Goal: Communication & Community: Answer question/provide support

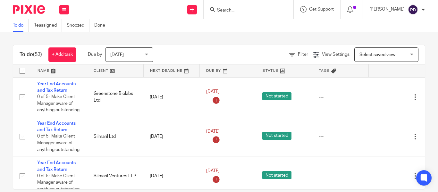
click at [217, 6] on form at bounding box center [251, 9] width 68 height 8
click at [217, 9] on input "Search" at bounding box center [246, 11] width 58 height 6
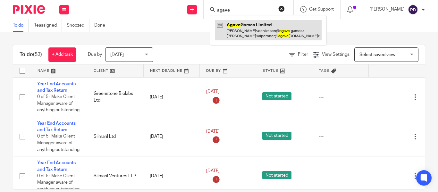
type input "agave"
click at [236, 24] on link at bounding box center [268, 30] width 107 height 20
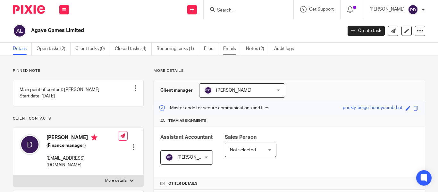
click at [234, 49] on link "Emails" at bounding box center [232, 49] width 18 height 13
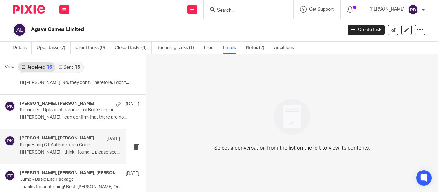
scroll to position [444, 0]
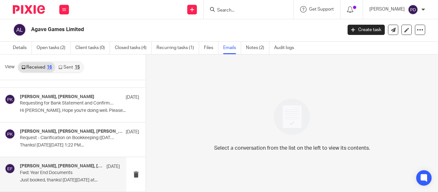
click at [79, 169] on h4 "[PERSON_NAME], [PERSON_NAME], [PERSON_NAME]" at bounding box center [61, 166] width 83 height 5
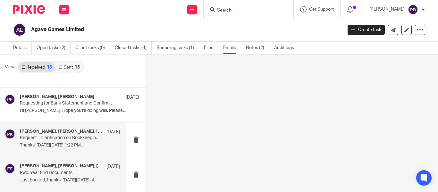
click at [64, 141] on p "Request - Clarification on Bookkeeping ([DATE])" at bounding box center [60, 137] width 80 height 5
click at [56, 169] on h4 "[PERSON_NAME], [PERSON_NAME], [PERSON_NAME]" at bounding box center [61, 166] width 83 height 5
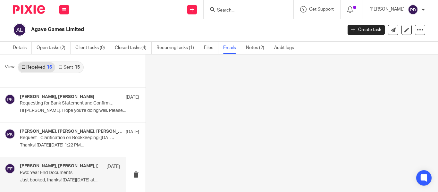
click at [56, 169] on h4 "[PERSON_NAME], [PERSON_NAME], [PERSON_NAME]" at bounding box center [61, 166] width 83 height 5
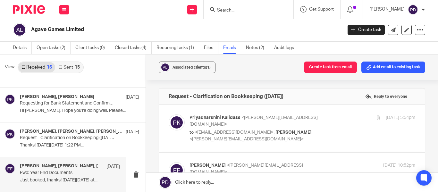
scroll to position [0, 0]
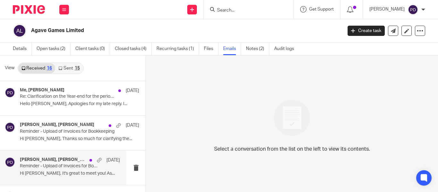
click at [68, 160] on h4 "[PERSON_NAME], [PERSON_NAME], [PERSON_NAME]" at bounding box center [53, 159] width 66 height 5
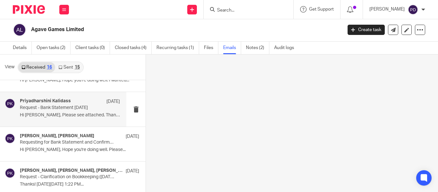
scroll to position [444, 0]
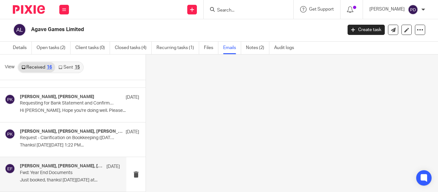
click at [66, 175] on p "Fwd: Year End Documents" at bounding box center [60, 172] width 80 height 5
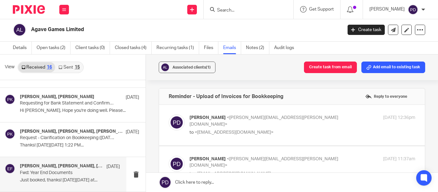
scroll to position [0, 0]
click at [57, 168] on h4 "[PERSON_NAME], [PERSON_NAME], [PERSON_NAME]" at bounding box center [61, 166] width 83 height 5
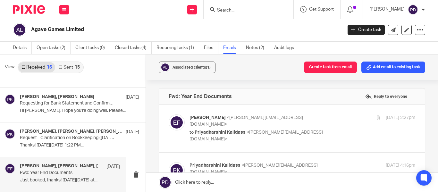
click at [308, 117] on p "[PERSON_NAME] <[PERSON_NAME][EMAIL_ADDRESS][DOMAIN_NAME]>" at bounding box center [265, 121] width 150 height 13
checkbox input "true"
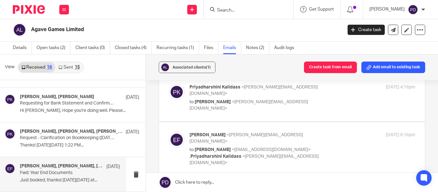
scroll to position [321, 0]
click at [336, 90] on div "[PERSON_NAME] <[PERSON_NAME][EMAIL_ADDRESS][DOMAIN_NAME]> to [PERSON_NAME] <[PE…" at bounding box center [303, 98] width 226 height 28
checkbox input "true"
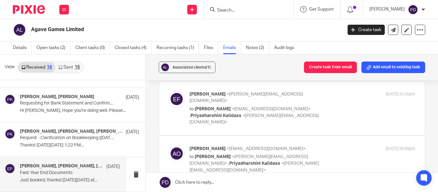
scroll to position [577, 0]
click at [321, 105] on p "to [PERSON_NAME] <[EMAIL_ADDRESS][DOMAIN_NAME]> , [PERSON_NAME] <[PERSON_NAME][…" at bounding box center [265, 115] width 150 height 20
checkbox input "true"
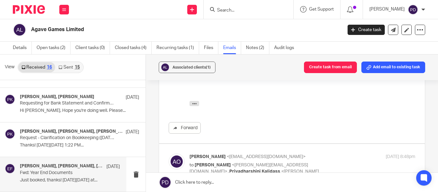
scroll to position [802, 0]
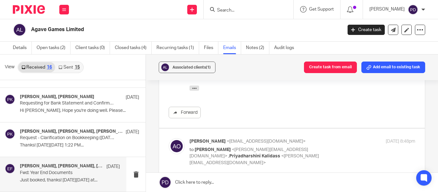
click at [324, 138] on p "[PERSON_NAME] <[EMAIL_ADDRESS][DOMAIN_NAME]>" at bounding box center [265, 141] width 150 height 7
checkbox input "true"
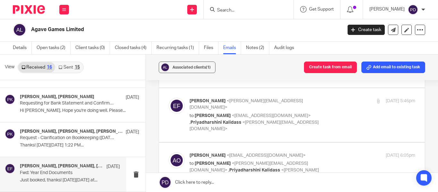
scroll to position [962, 0]
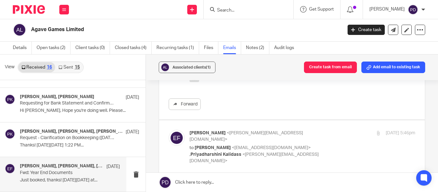
click at [329, 145] on p "to [PERSON_NAME] <[EMAIL_ADDRESS][DOMAIN_NAME]> , [PERSON_NAME] <[PERSON_NAME][…" at bounding box center [265, 155] width 150 height 20
checkbox input "true"
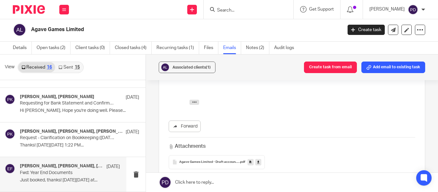
scroll to position [1283, 0]
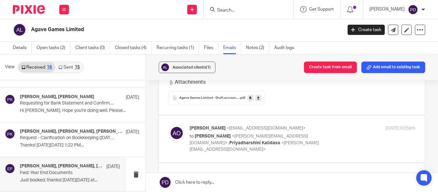
click at [330, 115] on label at bounding box center [292, 138] width 266 height 47
click at [169, 125] on input "checkbox" at bounding box center [168, 125] width 0 height 0
checkbox input "true"
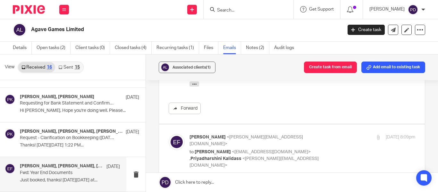
scroll to position [1412, 0]
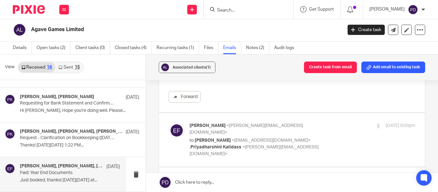
click at [324, 113] on label at bounding box center [292, 140] width 266 height 54
click at [169, 122] on input "checkbox" at bounding box center [168, 122] width 0 height 0
checkbox input "true"
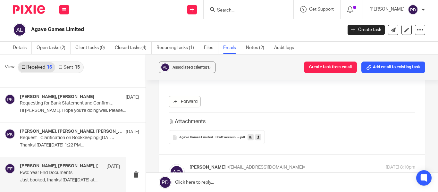
scroll to position [1668, 0]
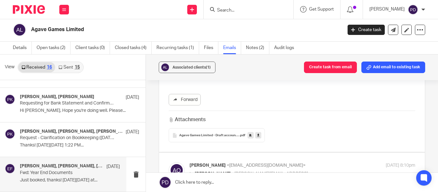
click at [321, 162] on p "[PERSON_NAME] <[EMAIL_ADDRESS][DOMAIN_NAME]>" at bounding box center [265, 165] width 150 height 7
checkbox input "true"
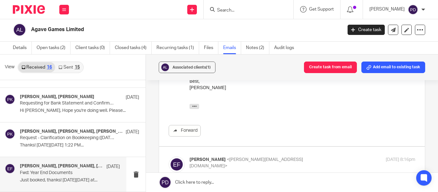
scroll to position [1829, 0]
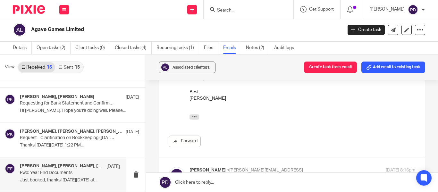
click at [324, 182] on p "to [PERSON_NAME] <[EMAIL_ADDRESS][DOMAIN_NAME]> , [PERSON_NAME] <[PERSON_NAME][…" at bounding box center [265, 192] width 150 height 20
checkbox input "true"
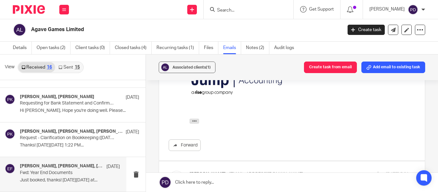
scroll to position [2085, 0]
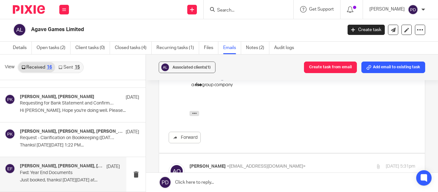
click at [329, 154] on label at bounding box center [292, 177] width 266 height 47
click at [169, 163] on input "checkbox" at bounding box center [168, 163] width 0 height 0
checkbox input "true"
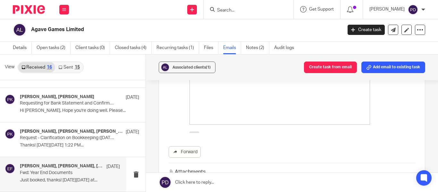
scroll to position [2342, 0]
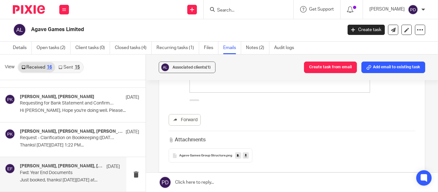
checkbox input "true"
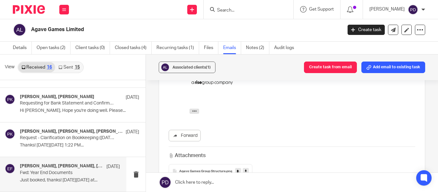
scroll to position [2663, 0]
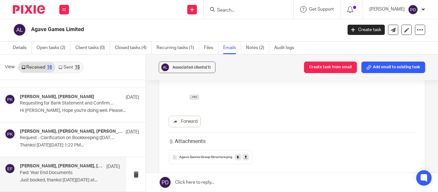
checkbox input "true"
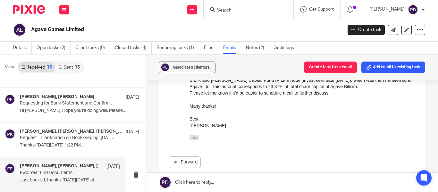
scroll to position [2887, 0]
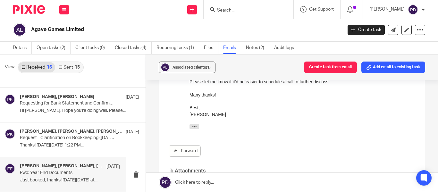
checkbox input "true"
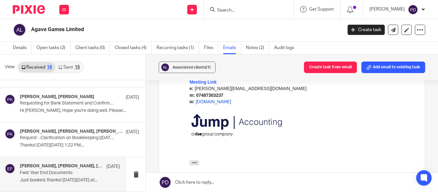
scroll to position [3208, 0]
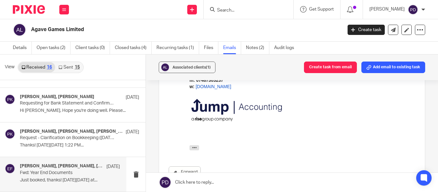
checkbox input "true"
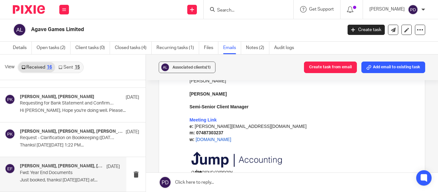
scroll to position [3497, 0]
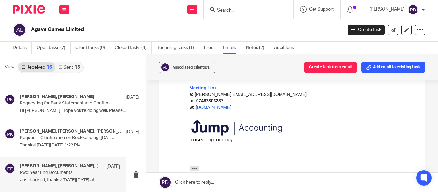
checkbox input "true"
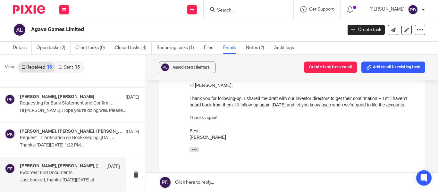
scroll to position [3722, 0]
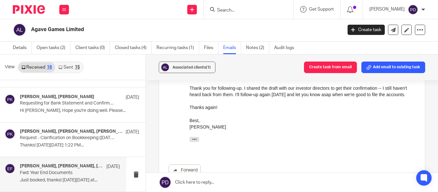
checkbox input "true"
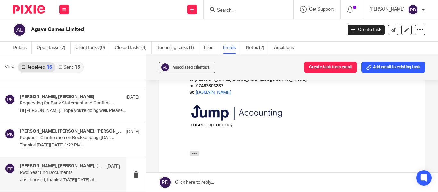
scroll to position [4010, 0]
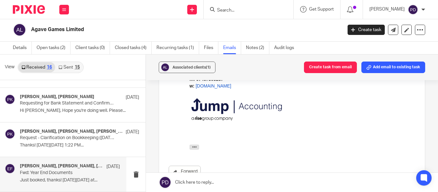
checkbox input "true"
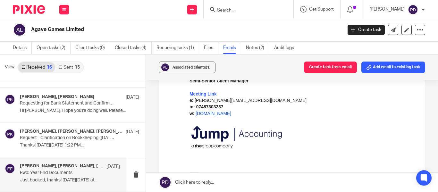
scroll to position [4299, 0]
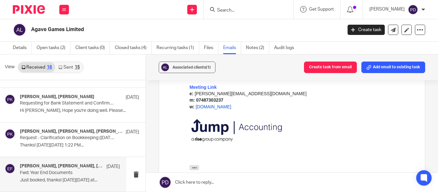
checkbox input "true"
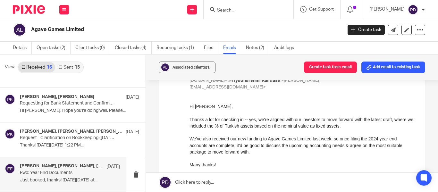
scroll to position [4524, 0]
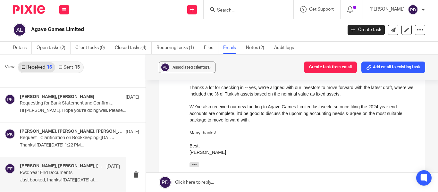
checkbox input "true"
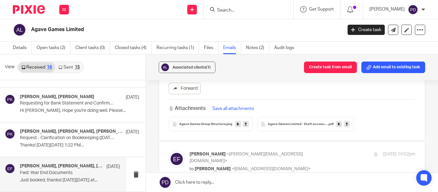
scroll to position [3272, 0]
